Goal: Navigation & Orientation: Understand site structure

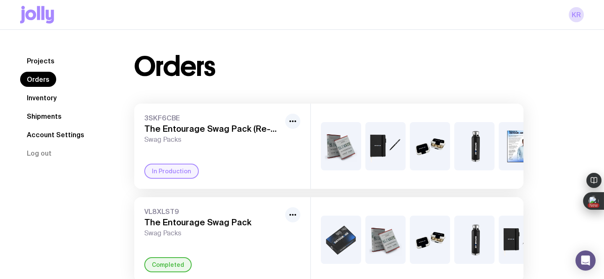
scroll to position [0, 70]
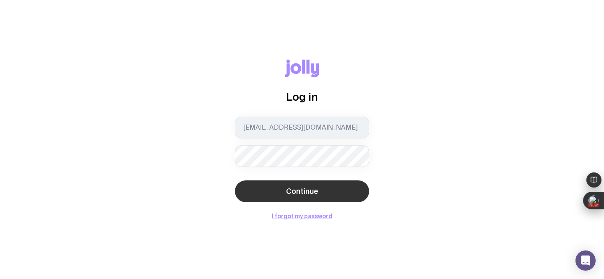
click at [266, 188] on button "Continue" at bounding box center [302, 191] width 134 height 22
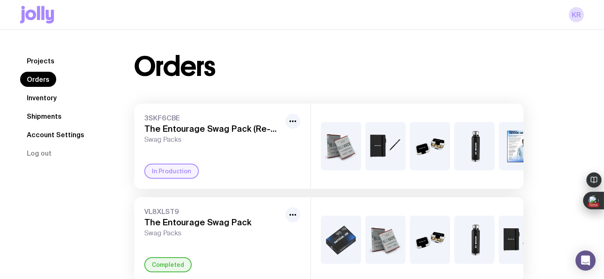
scroll to position [30, 0]
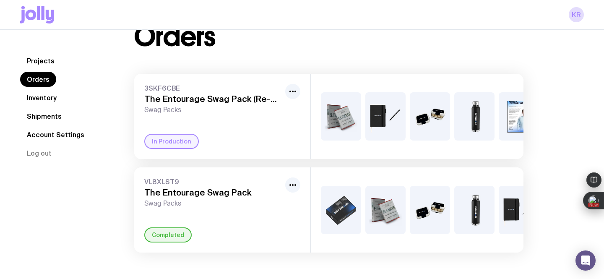
click at [53, 93] on link "Inventory" at bounding box center [41, 97] width 43 height 15
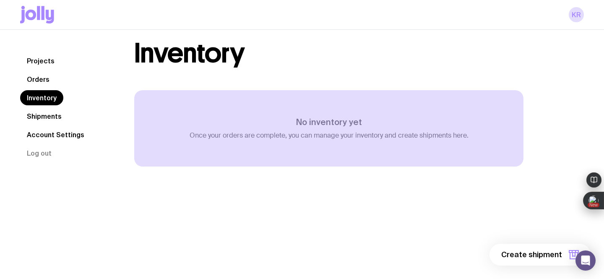
scroll to position [30, 0]
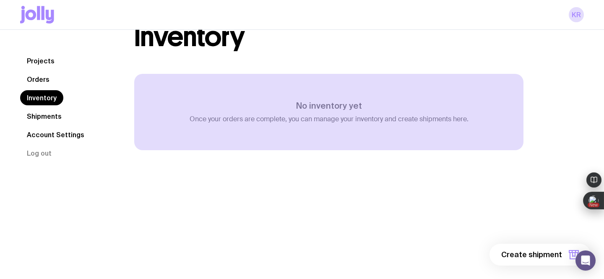
click at [54, 117] on link "Shipments" at bounding box center [44, 116] width 48 height 15
